Goal: Information Seeking & Learning: Find specific page/section

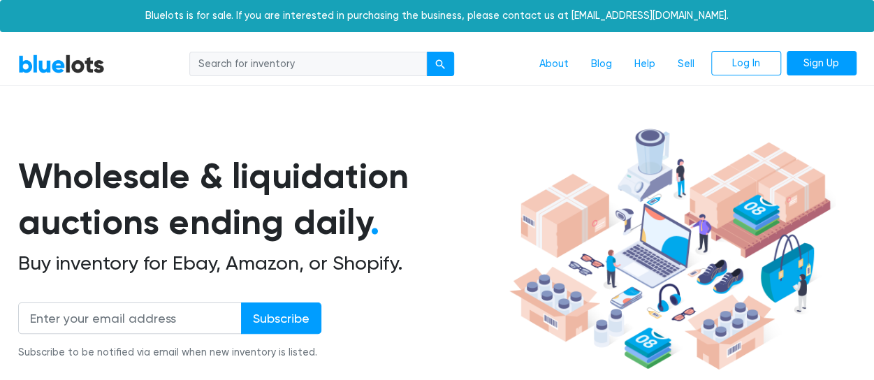
click at [265, 58] on input "search" at bounding box center [307, 64] width 237 height 25
type input "nikon"
click at [426, 52] on button "submit" at bounding box center [440, 64] width 28 height 25
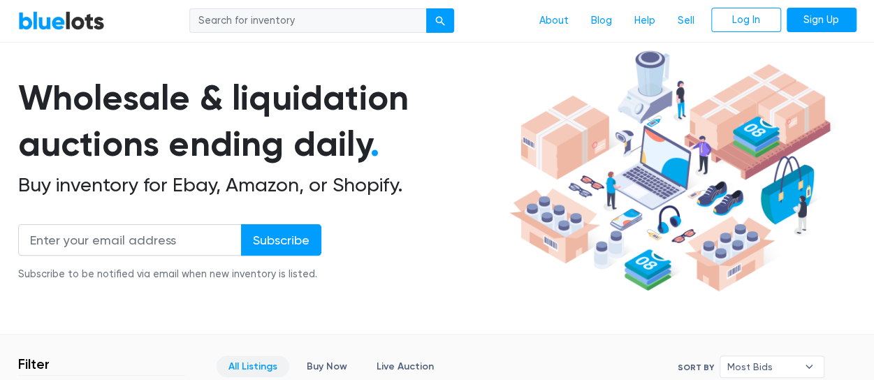
scroll to position [77, 0]
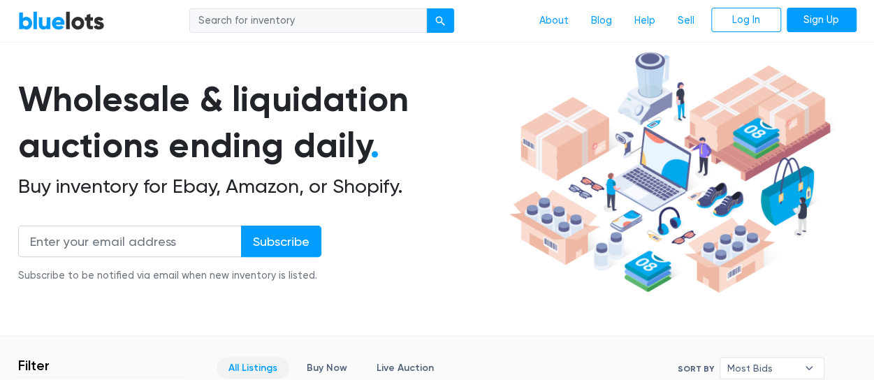
click at [281, 21] on input "search" at bounding box center [307, 20] width 237 height 25
type input "nikon"
click at [426, 8] on button "submit" at bounding box center [440, 20] width 28 height 25
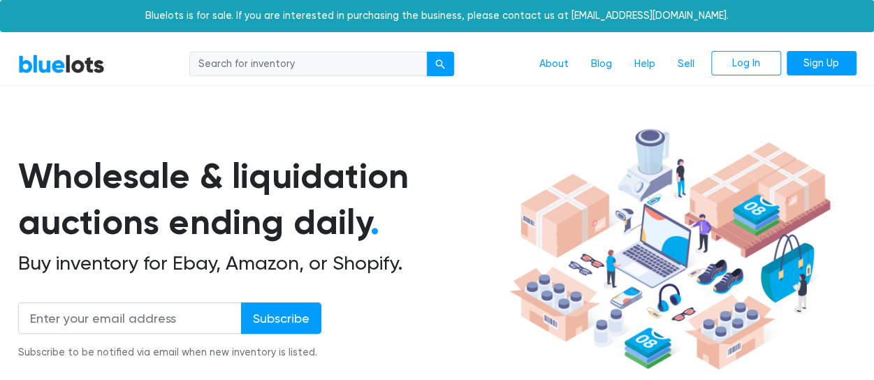
click at [325, 58] on input "search" at bounding box center [307, 64] width 237 height 25
type input "camera"
click at [426, 52] on button "submit" at bounding box center [440, 64] width 28 height 25
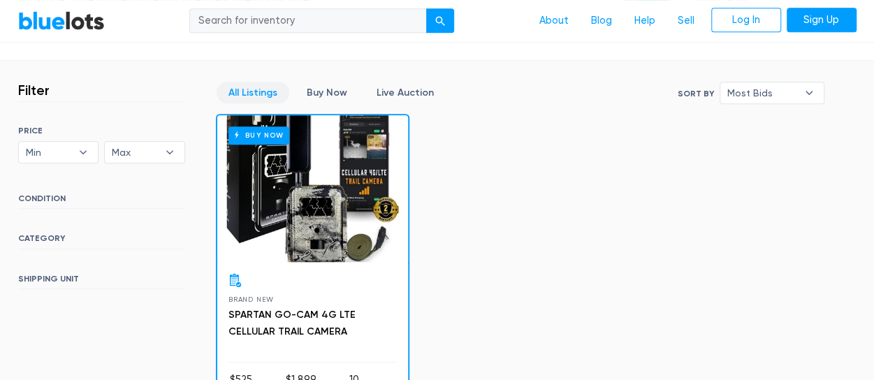
scroll to position [353, 0]
